Goal: Transaction & Acquisition: Book appointment/travel/reservation

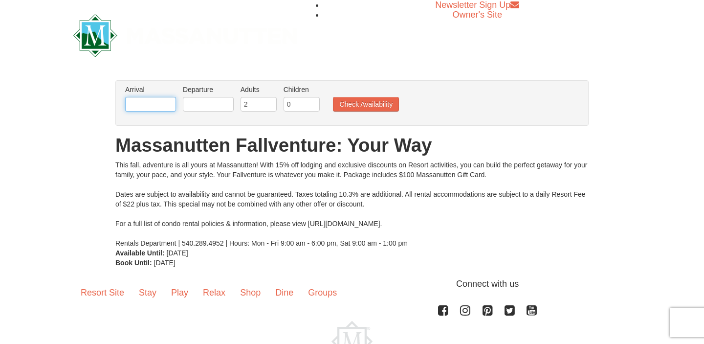
click at [162, 108] on input "text" at bounding box center [150, 104] width 51 height 15
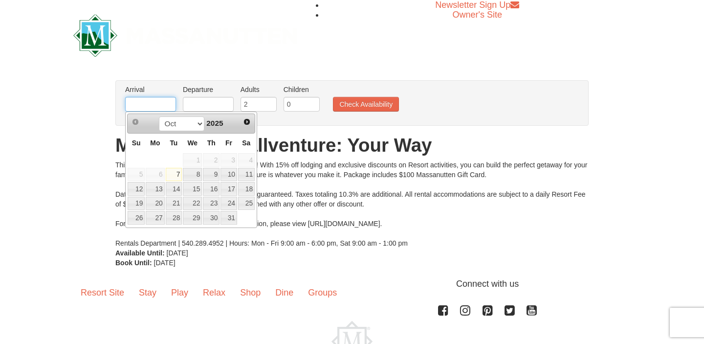
type input "[DATE]"
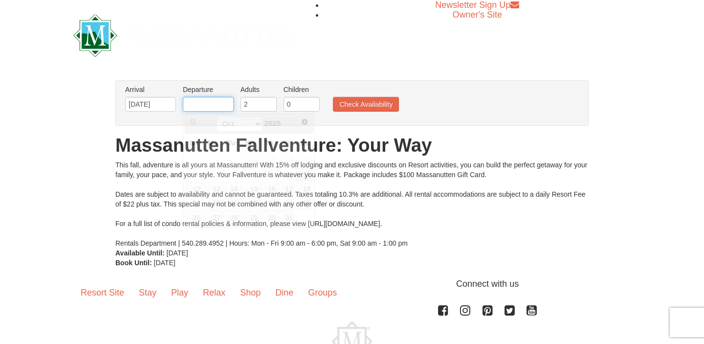
click at [210, 108] on input "text" at bounding box center [208, 104] width 51 height 15
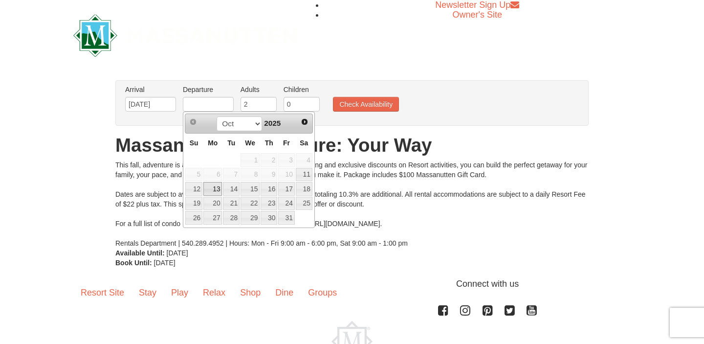
click at [216, 189] on link "13" at bounding box center [212, 189] width 19 height 14
type input "[DATE]"
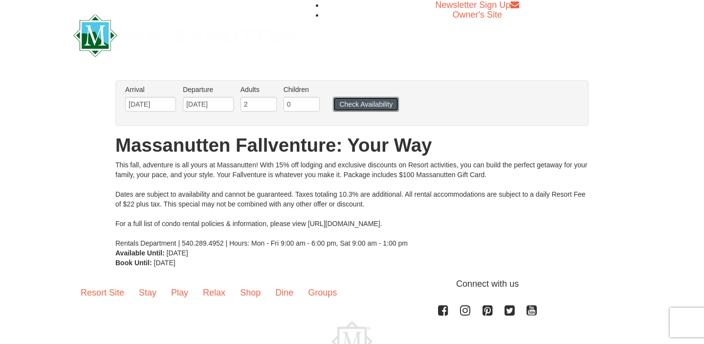
click at [375, 98] on button "Check Availability" at bounding box center [366, 104] width 66 height 15
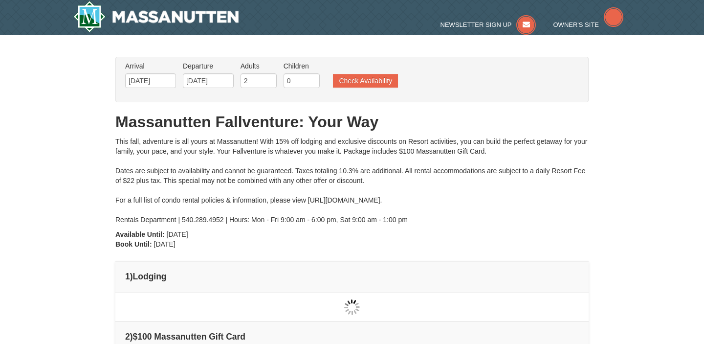
type input "[DATE]"
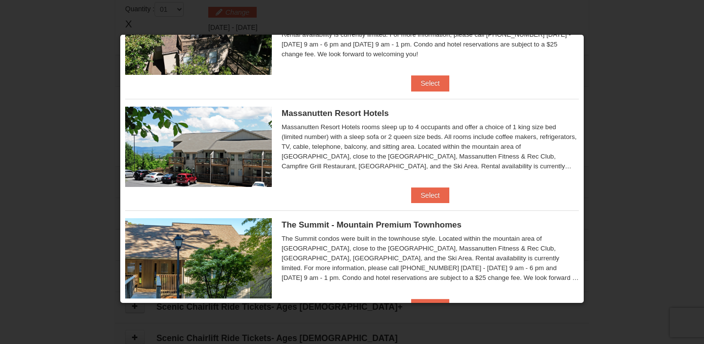
scroll to position [296, 0]
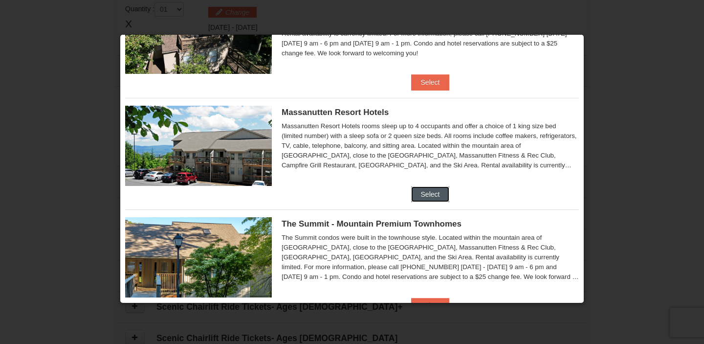
click at [423, 192] on button "Select" at bounding box center [430, 194] width 39 height 16
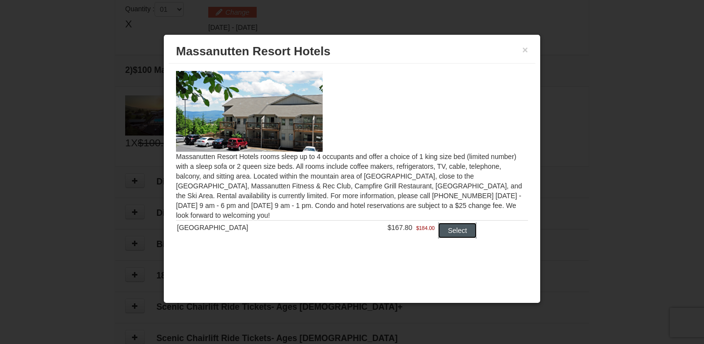
click at [447, 234] on button "Select" at bounding box center [457, 230] width 39 height 16
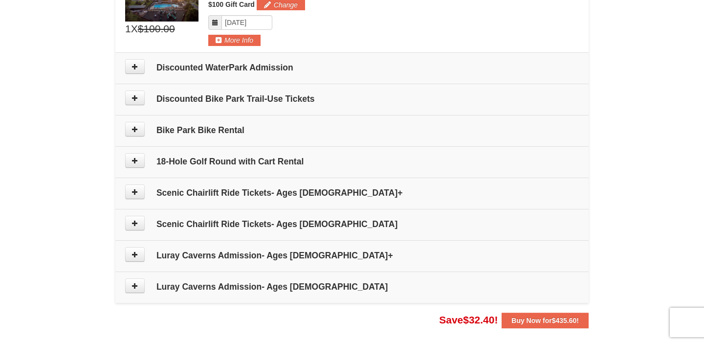
scroll to position [456, 0]
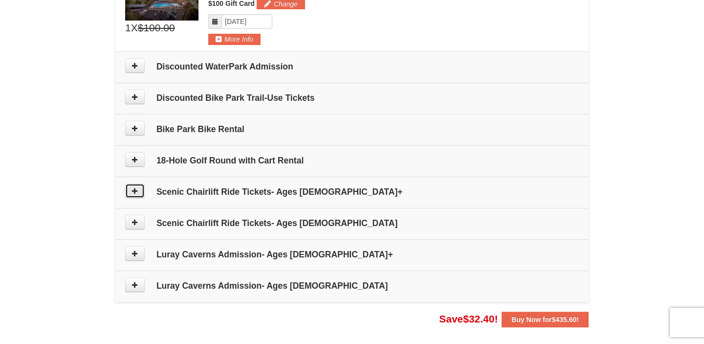
click at [133, 194] on button at bounding box center [135, 190] width 20 height 15
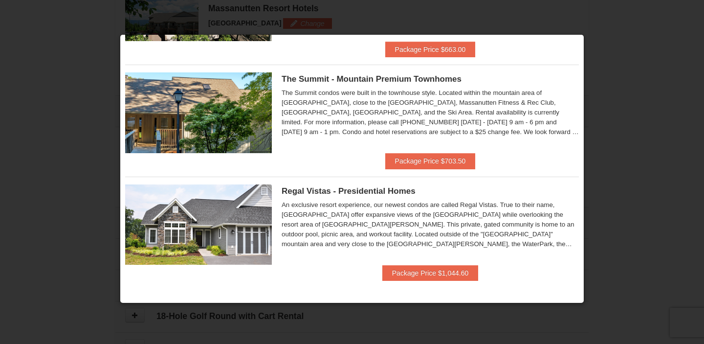
scroll to position [552, 0]
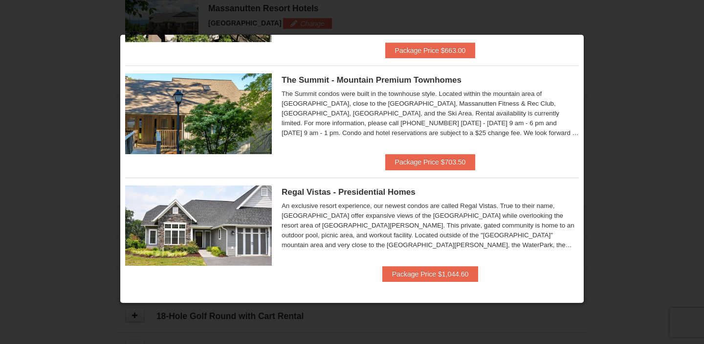
click at [684, 221] on div at bounding box center [352, 172] width 704 height 344
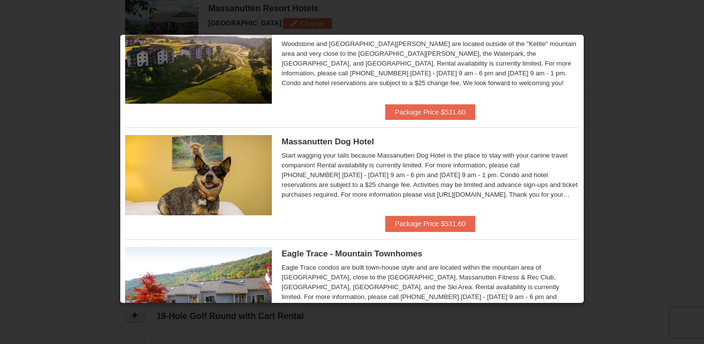
scroll to position [0, 0]
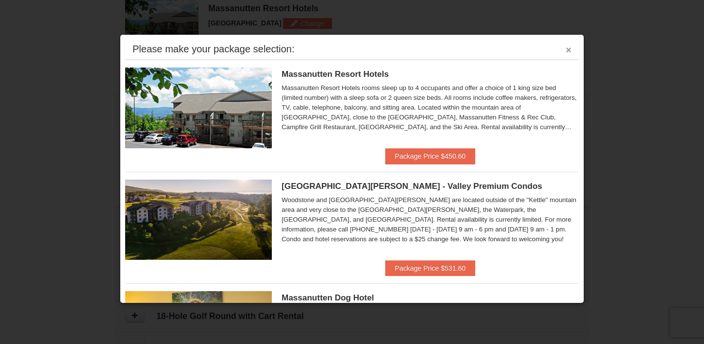
click at [570, 50] on button "×" at bounding box center [568, 50] width 6 height 10
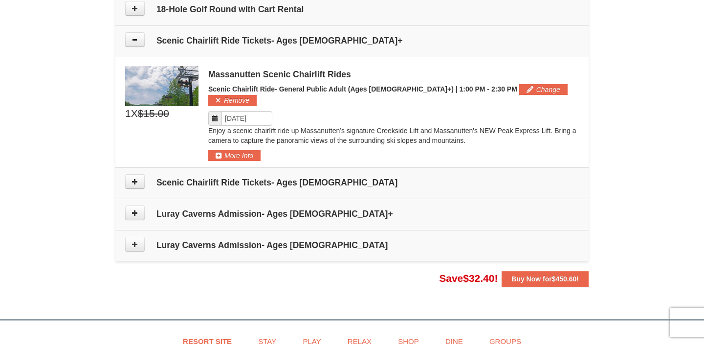
scroll to position [608, 0]
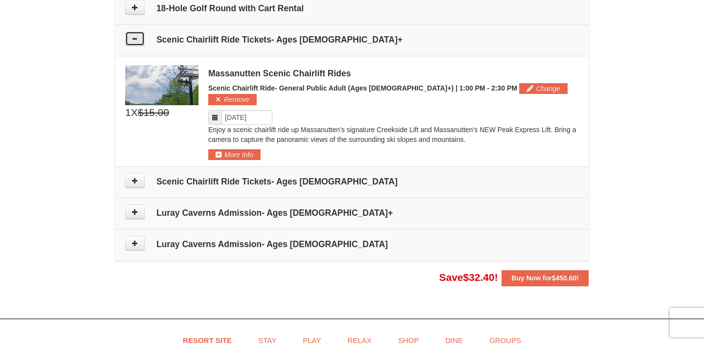
click at [134, 36] on icon at bounding box center [134, 38] width 7 height 7
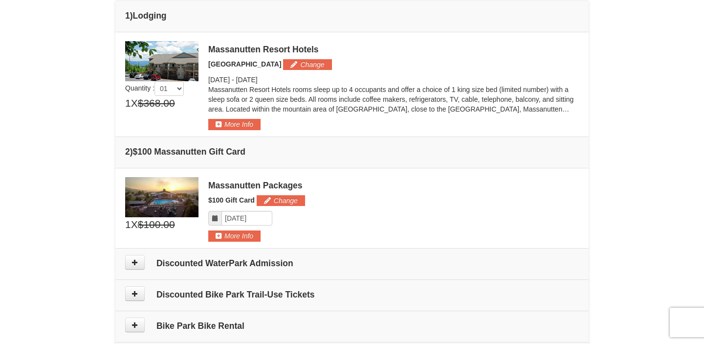
scroll to position [260, 0]
click at [271, 198] on button "Change" at bounding box center [281, 200] width 48 height 11
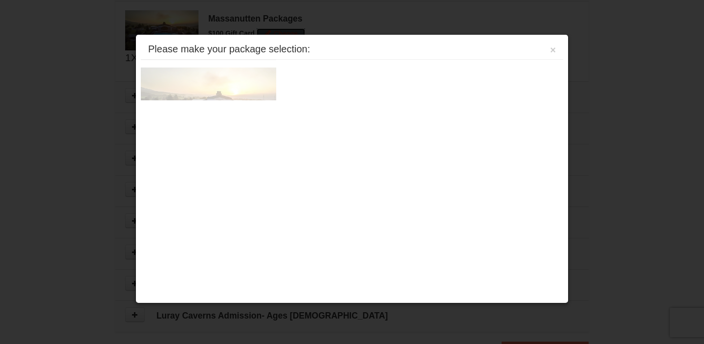
scroll to position [437, 0]
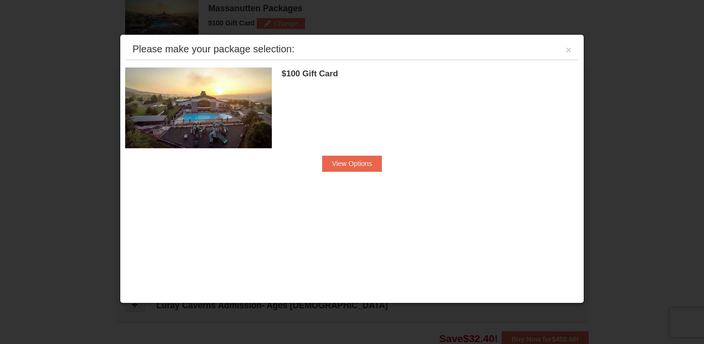
click at [43, 203] on div at bounding box center [352, 172] width 704 height 344
click at [327, 162] on button "View Options" at bounding box center [352, 163] width 60 height 16
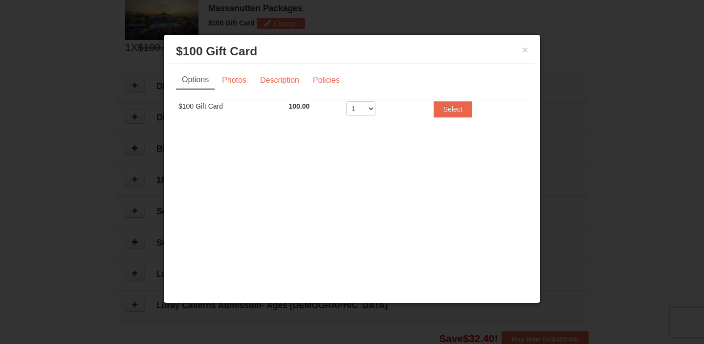
click at [114, 122] on div at bounding box center [352, 172] width 704 height 344
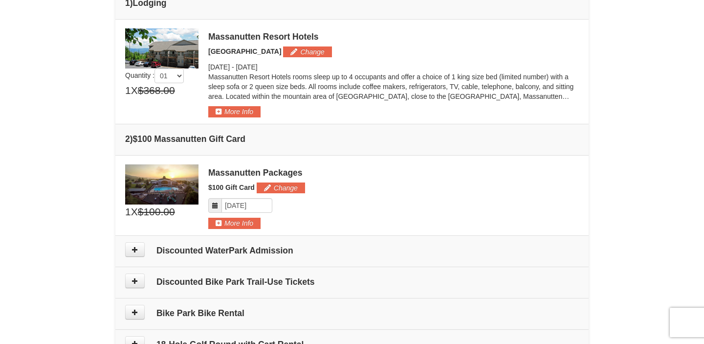
scroll to position [269, 0]
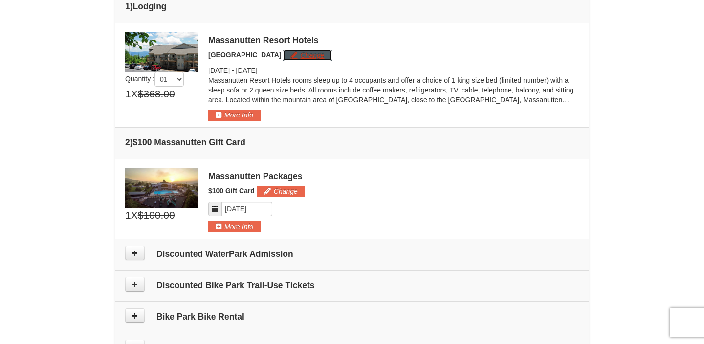
click at [288, 55] on button "Change" at bounding box center [307, 55] width 48 height 11
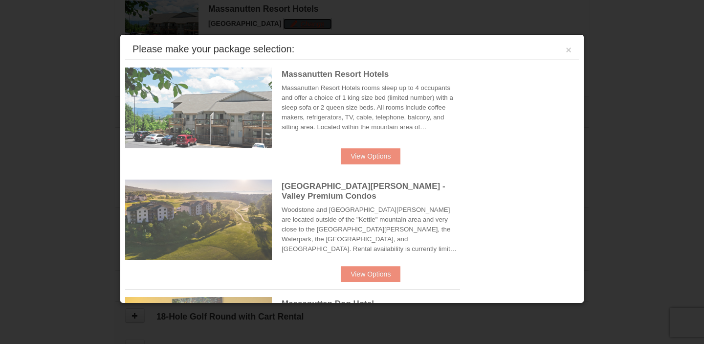
scroll to position [301, 0]
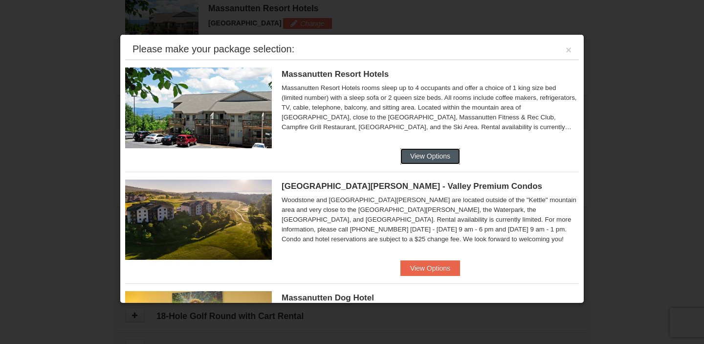
click at [432, 152] on button "View Options" at bounding box center [430, 156] width 60 height 16
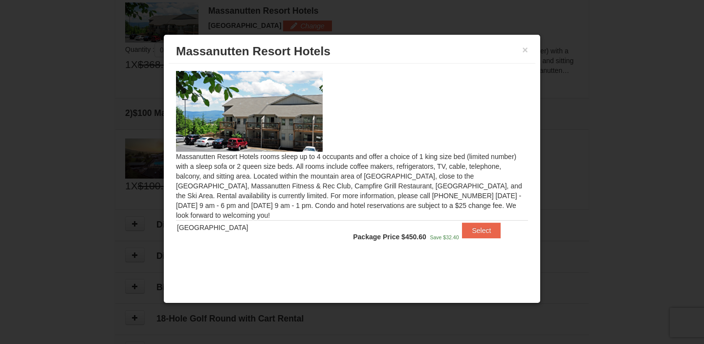
scroll to position [295, 0]
click at [521, 49] on h3 "Massanutten Resort Hotels" at bounding box center [352, 51] width 352 height 15
click at [524, 51] on button "×" at bounding box center [525, 50] width 6 height 10
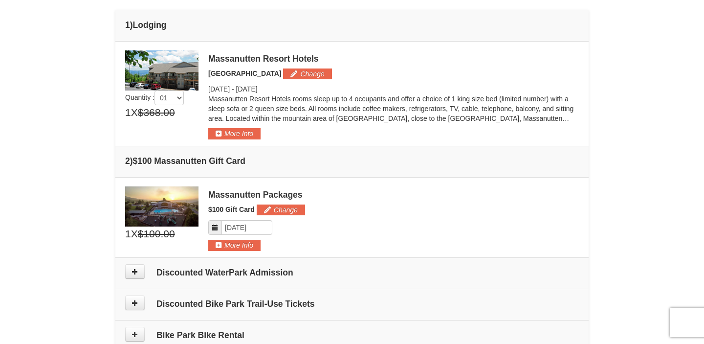
scroll to position [252, 0]
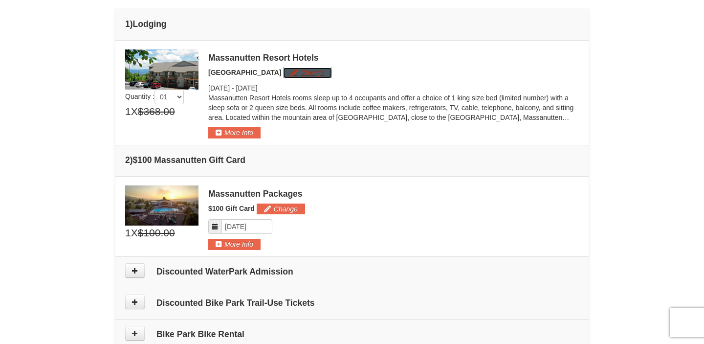
click at [297, 69] on button "Change" at bounding box center [307, 72] width 48 height 11
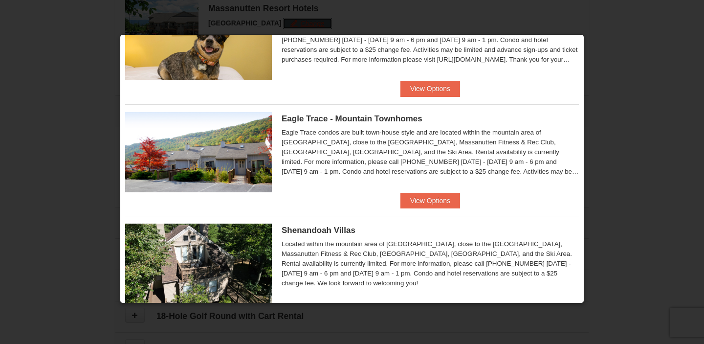
scroll to position [286, 0]
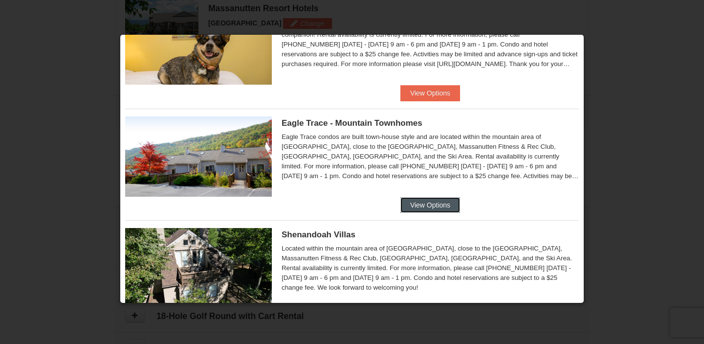
click at [423, 207] on button "View Options" at bounding box center [430, 205] width 60 height 16
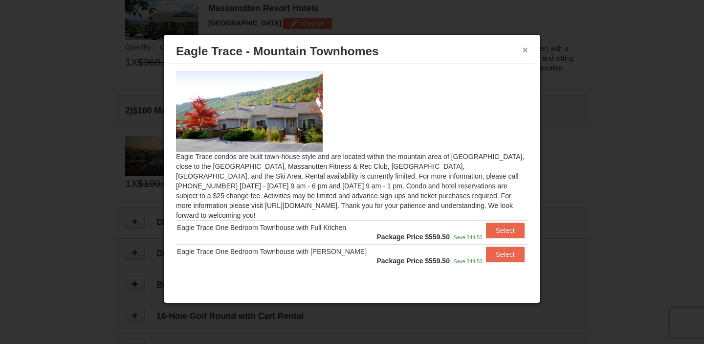
click at [527, 49] on button "×" at bounding box center [525, 50] width 6 height 10
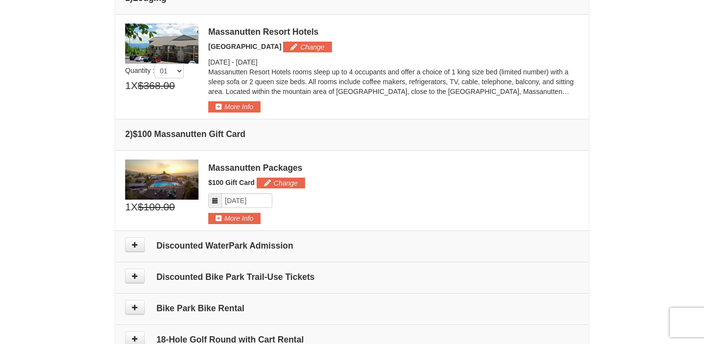
scroll to position [272, 0]
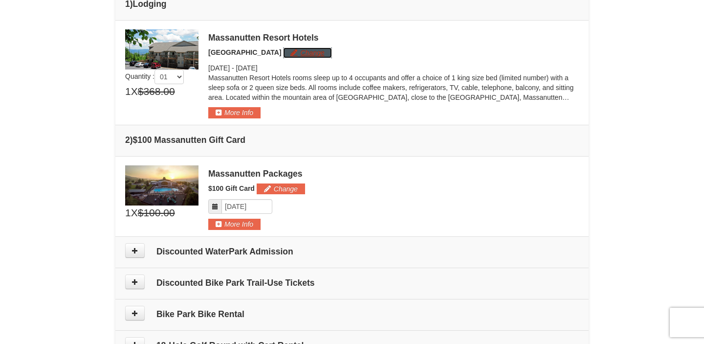
click at [289, 56] on button "Change" at bounding box center [307, 52] width 48 height 11
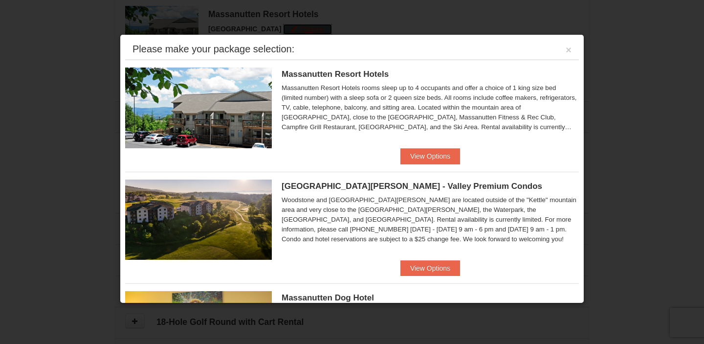
scroll to position [293, 0]
click at [424, 260] on button "View Options" at bounding box center [430, 268] width 60 height 16
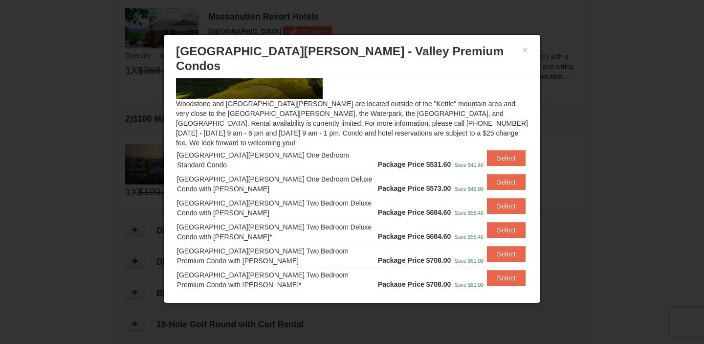
scroll to position [0, 0]
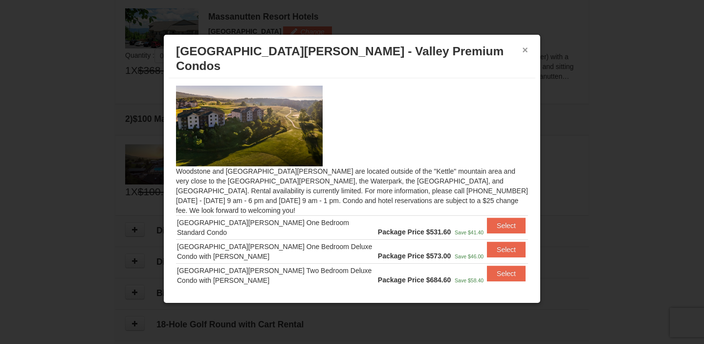
click at [524, 51] on button "×" at bounding box center [525, 50] width 6 height 10
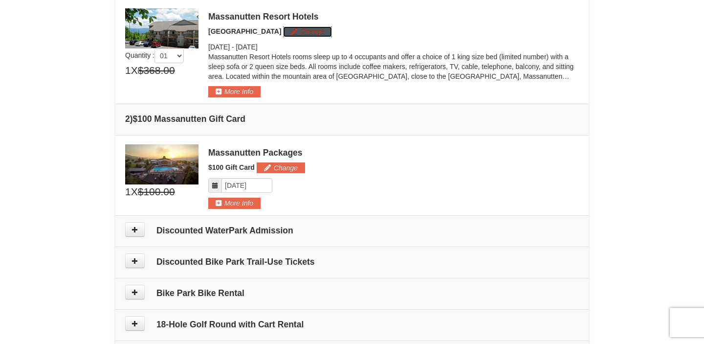
click at [305, 34] on button "Change" at bounding box center [307, 31] width 48 height 11
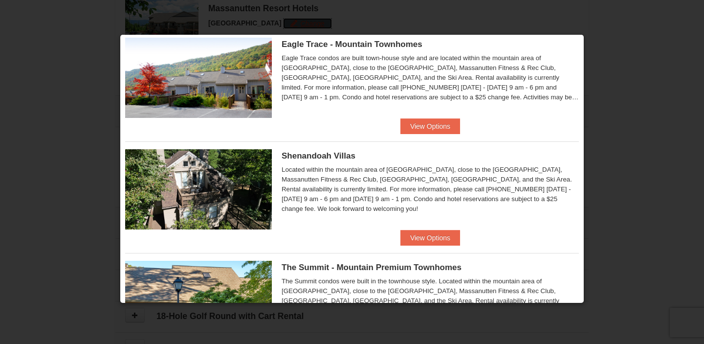
scroll to position [366, 0]
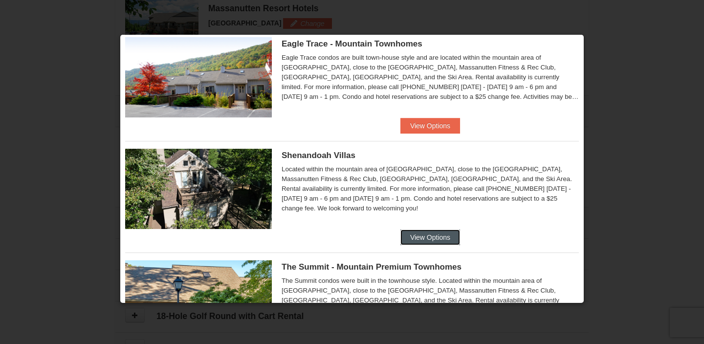
click at [414, 234] on button "View Options" at bounding box center [430, 237] width 60 height 16
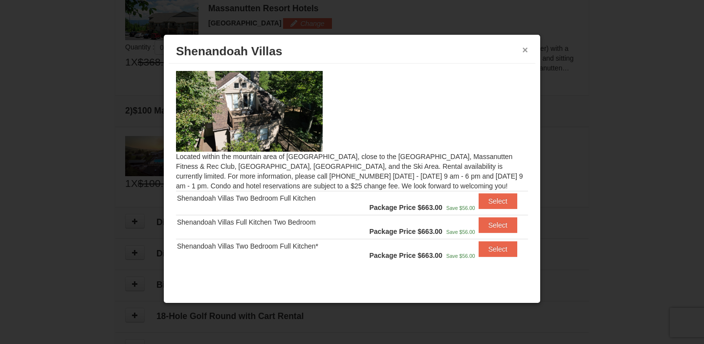
click at [527, 50] on button "×" at bounding box center [525, 50] width 6 height 10
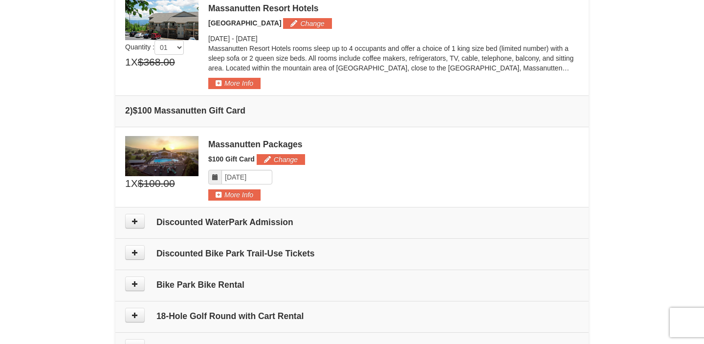
click at [297, 29] on div "Massanutten Resort Hotels Hotel Queen Room Change Saturday Oct 11, 2025 - Monda…" at bounding box center [393, 44] width 370 height 89
click at [303, 24] on button "Change" at bounding box center [307, 23] width 48 height 11
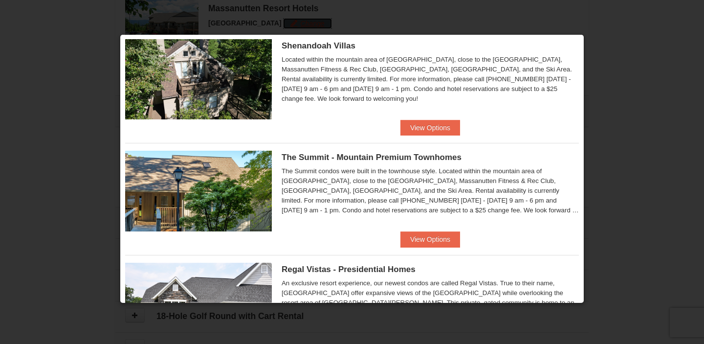
scroll to position [553, 0]
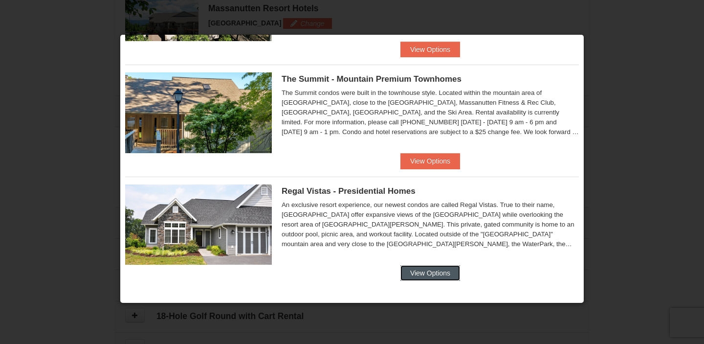
click at [424, 265] on button "View Options" at bounding box center [430, 273] width 60 height 16
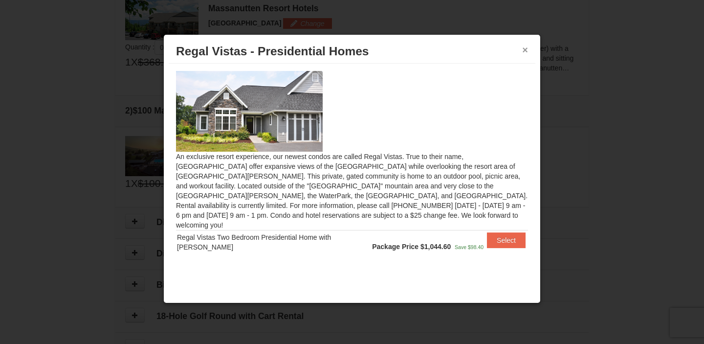
click at [524, 45] on button "×" at bounding box center [525, 50] width 6 height 10
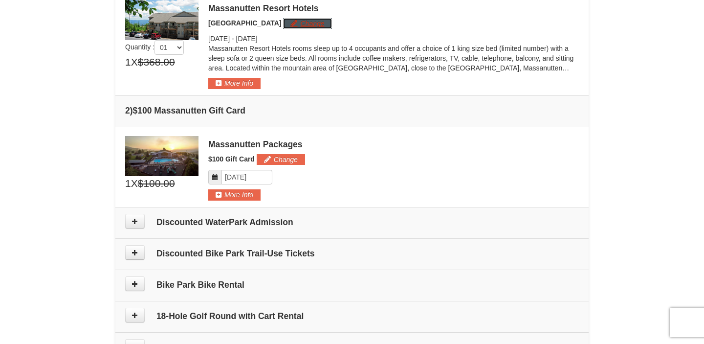
click at [283, 22] on button "Change" at bounding box center [307, 23] width 48 height 11
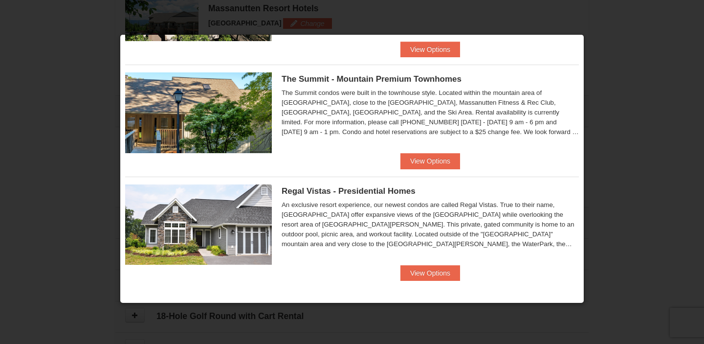
click at [421, 150] on div "The Summit - Mountain Premium Townhomes The Summit condos were built in the tow…" at bounding box center [352, 109] width 454 height 88
click at [427, 161] on button "View Options" at bounding box center [430, 161] width 60 height 16
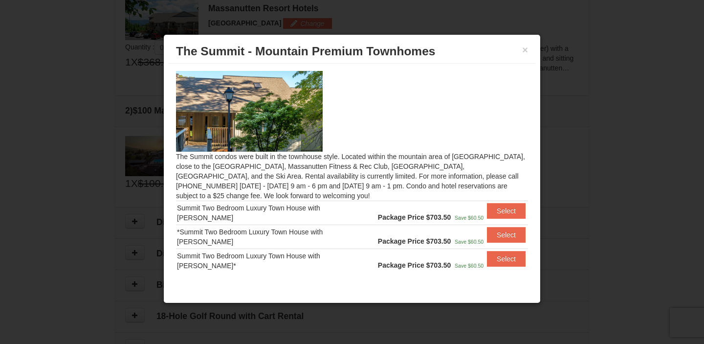
click at [612, 162] on div at bounding box center [352, 172] width 704 height 344
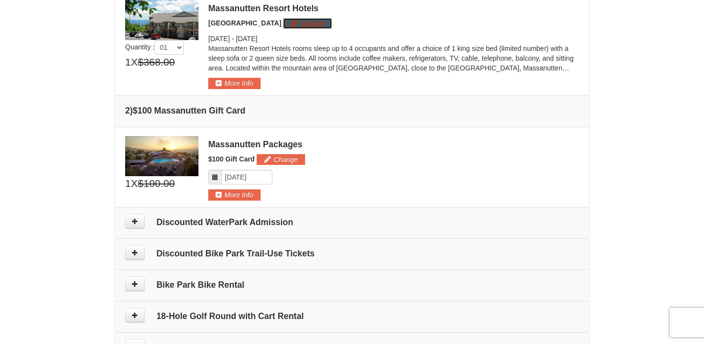
click at [287, 26] on button "Change" at bounding box center [307, 23] width 48 height 11
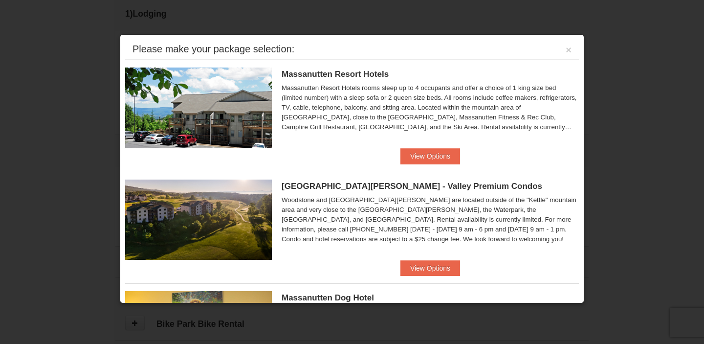
scroll to position [261, 0]
click at [419, 161] on button "View Options" at bounding box center [430, 156] width 60 height 16
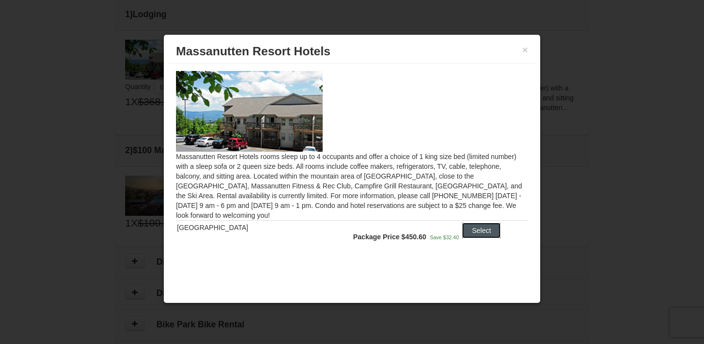
click at [474, 232] on button "Select" at bounding box center [481, 230] width 39 height 16
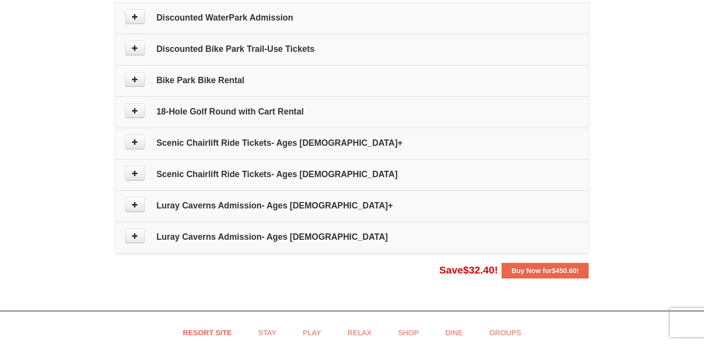
scroll to position [509, 0]
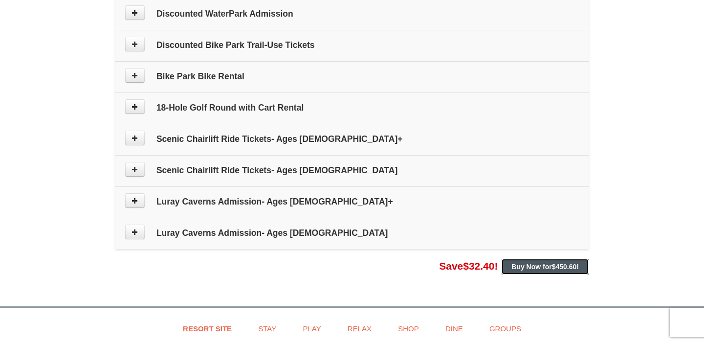
click at [504, 271] on button "Buy Now for $450.60 !" at bounding box center [544, 267] width 87 height 16
click at [558, 268] on span "$450.60" at bounding box center [564, 266] width 25 height 8
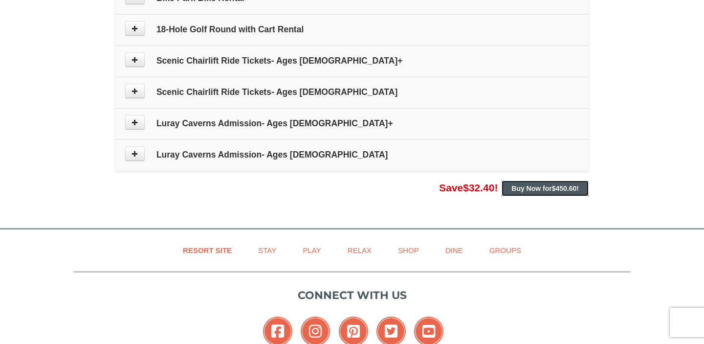
scroll to position [617, 0]
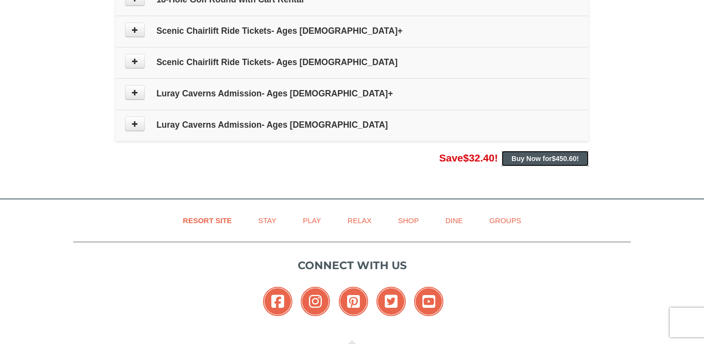
click at [531, 157] on strong "Buy Now for $450.60 !" at bounding box center [544, 158] width 67 height 8
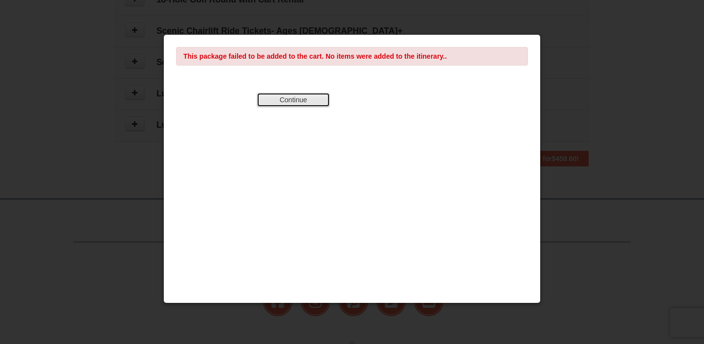
click at [304, 100] on button "Continue" at bounding box center [293, 99] width 73 height 15
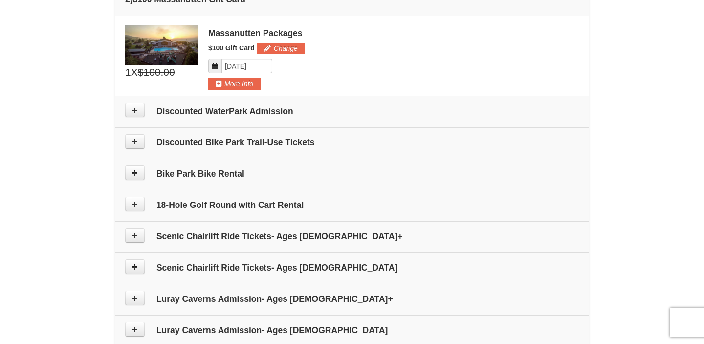
scroll to position [410, 0]
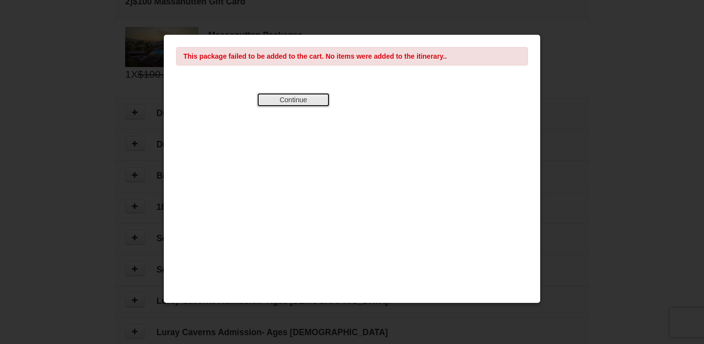
click at [304, 99] on button "Continue" at bounding box center [293, 99] width 73 height 15
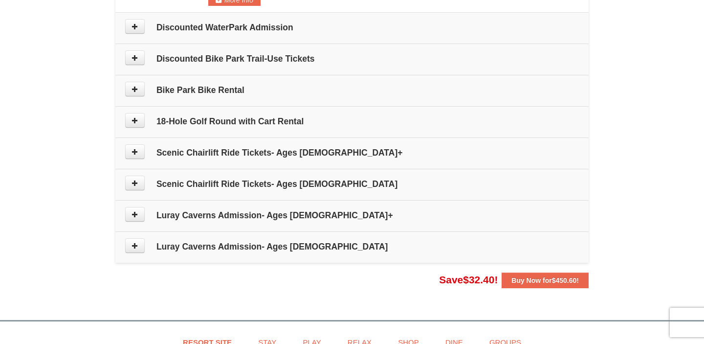
scroll to position [497, 0]
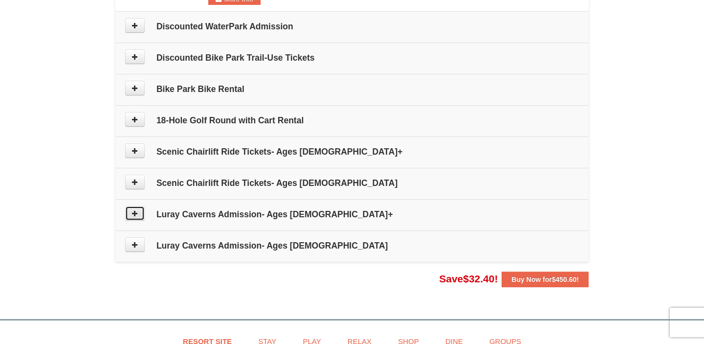
click at [131, 217] on button at bounding box center [135, 213] width 20 height 15
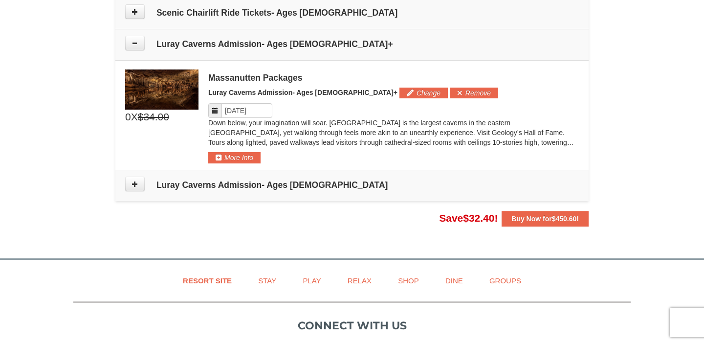
scroll to position [695, 0]
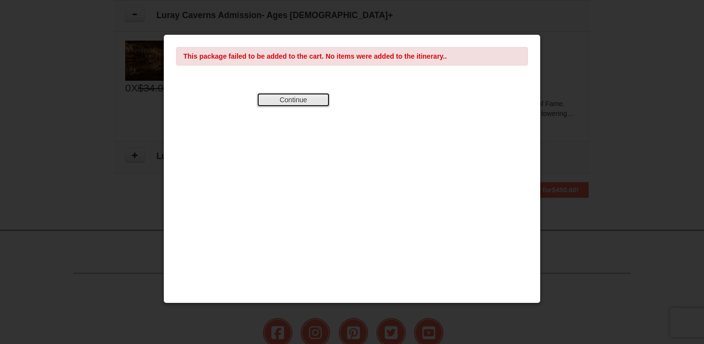
click at [281, 99] on button "Continue" at bounding box center [293, 99] width 73 height 15
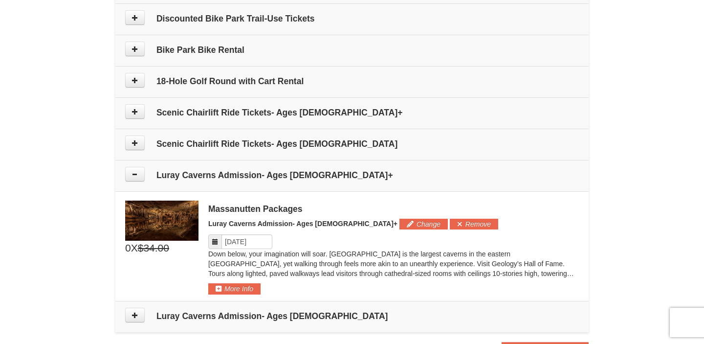
scroll to position [536, 0]
click at [133, 111] on icon at bounding box center [134, 111] width 7 height 7
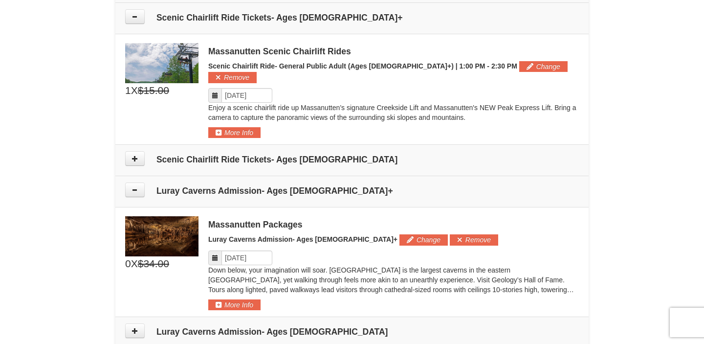
scroll to position [633, 0]
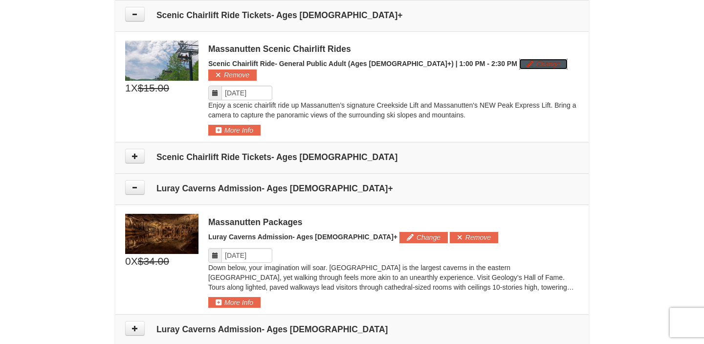
click at [519, 68] on button "Change" at bounding box center [543, 64] width 48 height 11
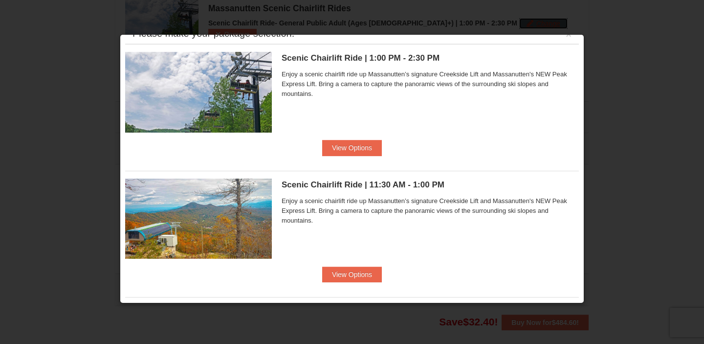
scroll to position [0, 0]
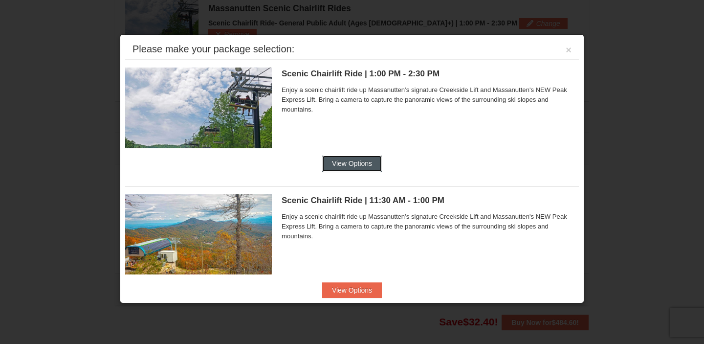
click at [352, 168] on button "View Options" at bounding box center [352, 163] width 60 height 16
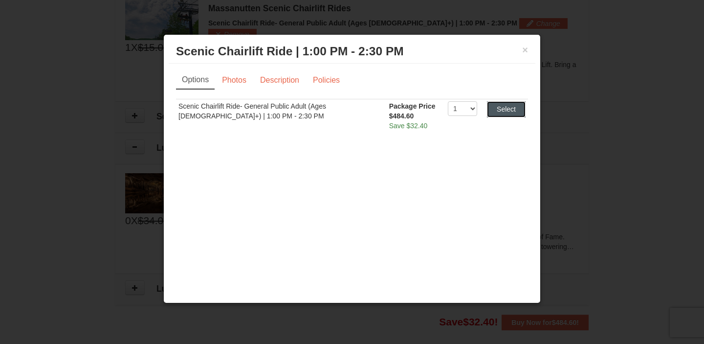
click at [489, 109] on button "Select" at bounding box center [506, 109] width 39 height 16
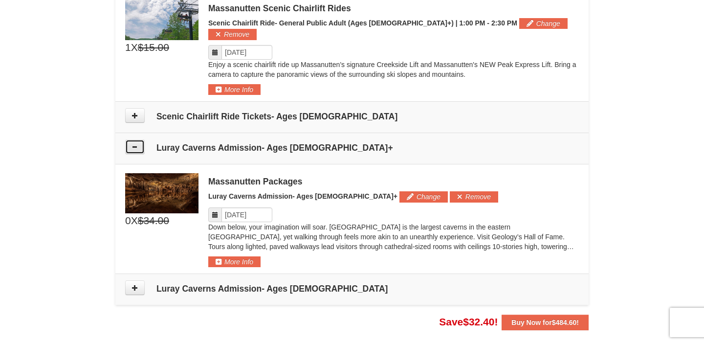
click at [139, 141] on button at bounding box center [135, 146] width 20 height 15
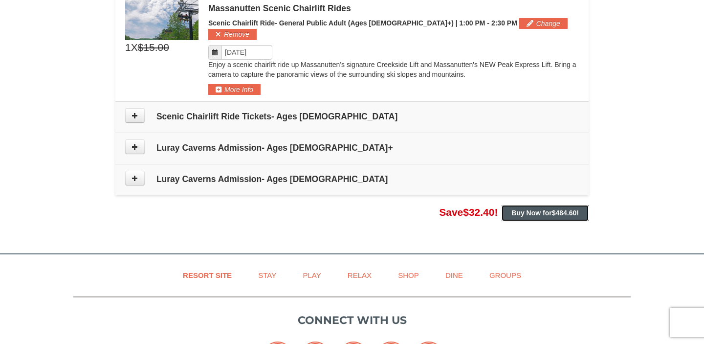
click at [529, 209] on strong "Buy Now for $484.60 !" at bounding box center [544, 213] width 67 height 8
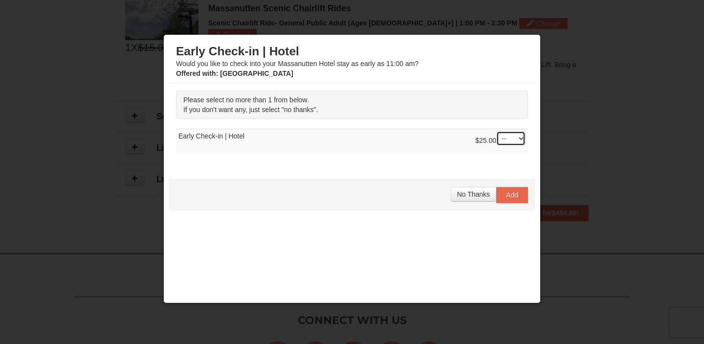
click at [511, 142] on select "-- 01" at bounding box center [510, 138] width 29 height 15
click at [496, 131] on select "-- 01" at bounding box center [510, 138] width 29 height 15
click at [511, 142] on select "-- 01" at bounding box center [510, 138] width 29 height 15
click at [477, 198] on button "No Thanks" at bounding box center [473, 194] width 45 height 15
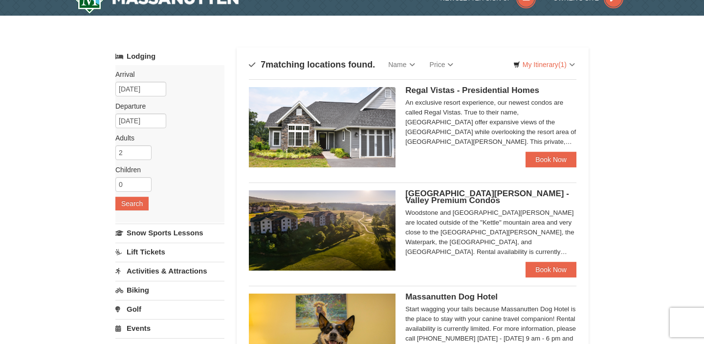
scroll to position [20, 0]
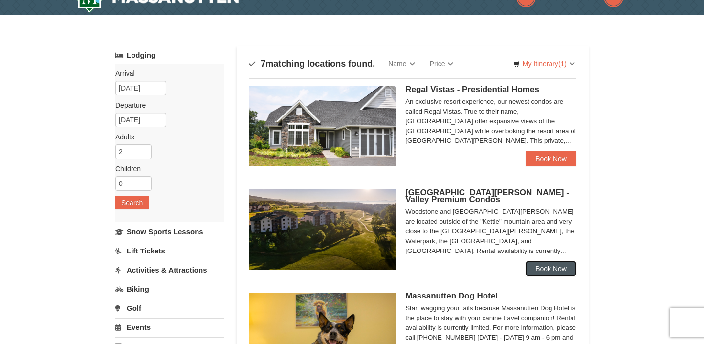
click at [556, 265] on link "Book Now" at bounding box center [550, 268] width 51 height 16
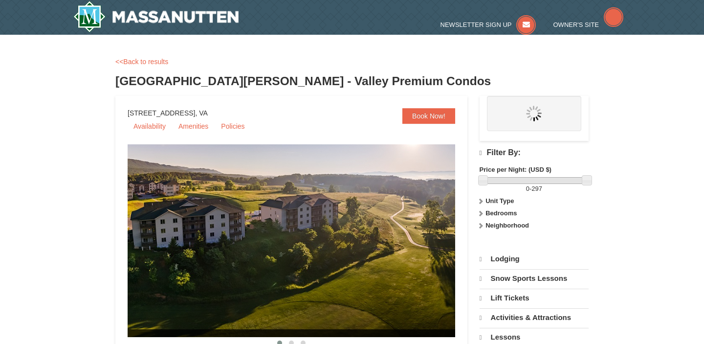
select select "10"
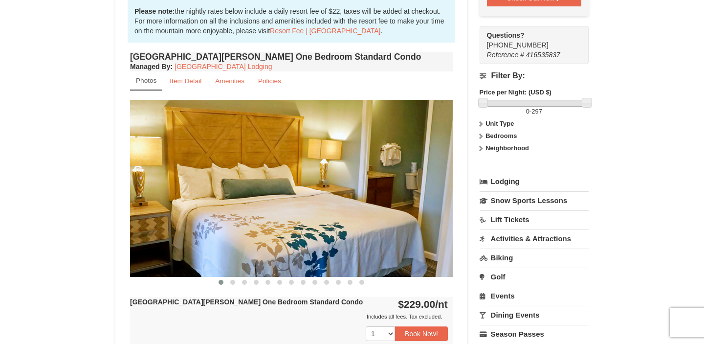
scroll to position [251, 0]
